Goal: Find specific page/section: Find specific page/section

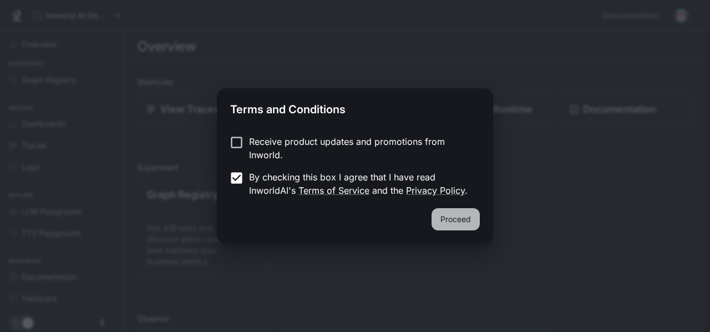
click at [466, 221] on button "Proceed" at bounding box center [456, 219] width 48 height 22
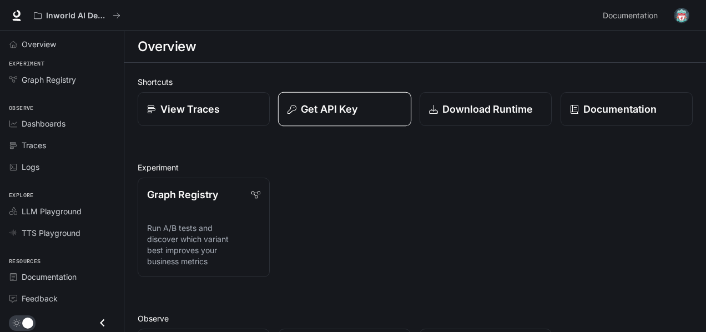
click at [356, 117] on button "Get API Key" at bounding box center [344, 109] width 133 height 34
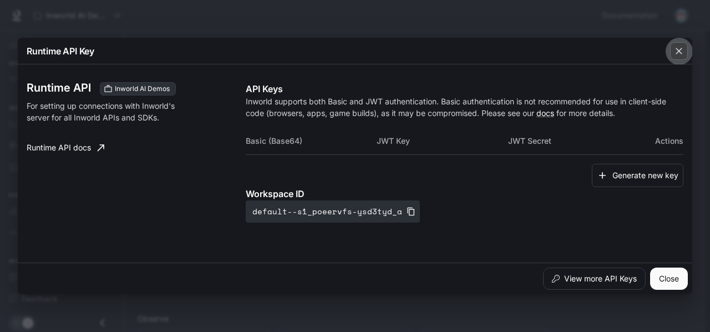
click at [684, 54] on icon "button" at bounding box center [679, 51] width 11 height 11
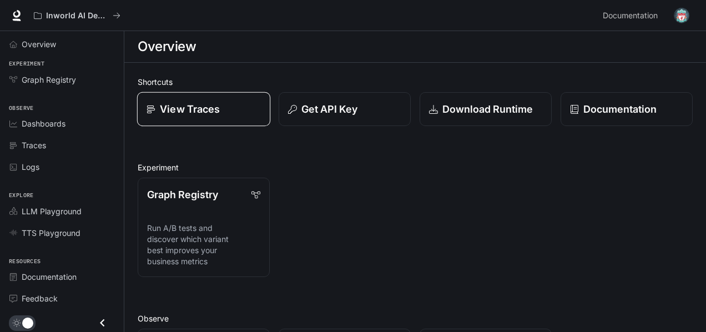
click at [216, 103] on p "View Traces" at bounding box center [190, 109] width 60 height 15
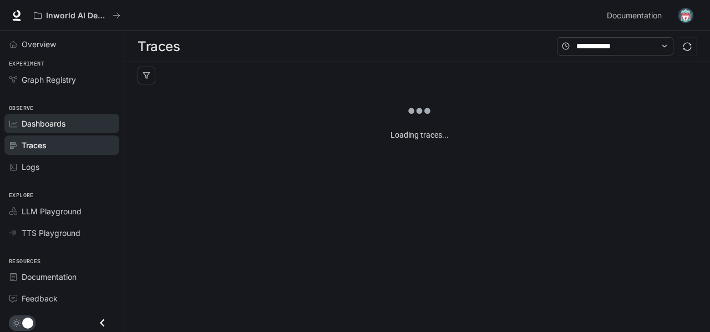
click at [71, 128] on link "Dashboards" at bounding box center [61, 123] width 115 height 19
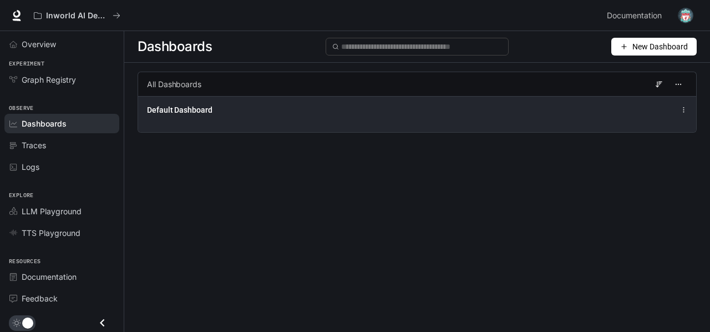
click at [382, 122] on div "Default Dashboard" at bounding box center [417, 114] width 558 height 36
